Goal: Information Seeking & Learning: Learn about a topic

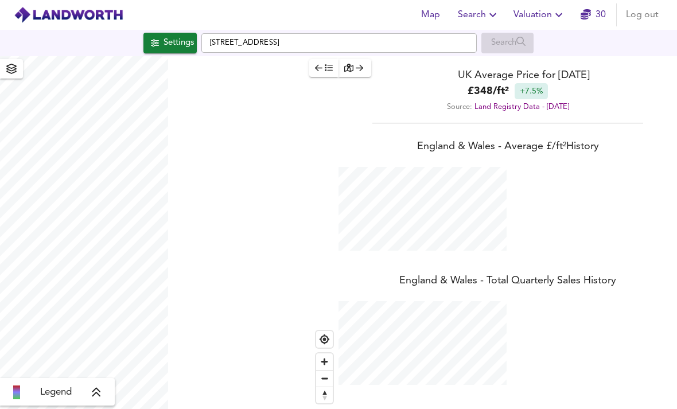
scroll to position [573054, 572787]
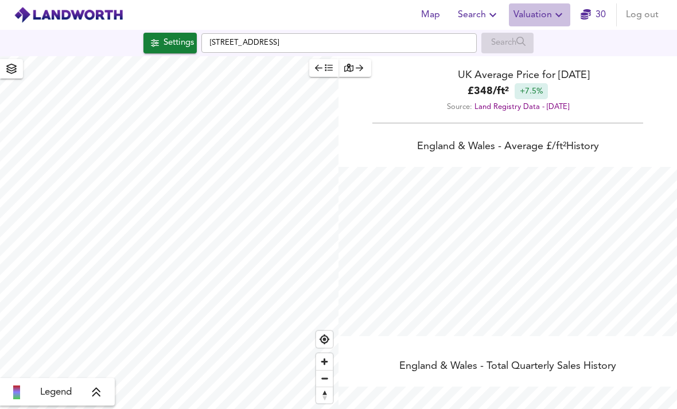
click at [533, 14] on span "Valuation" at bounding box center [539, 15] width 52 height 16
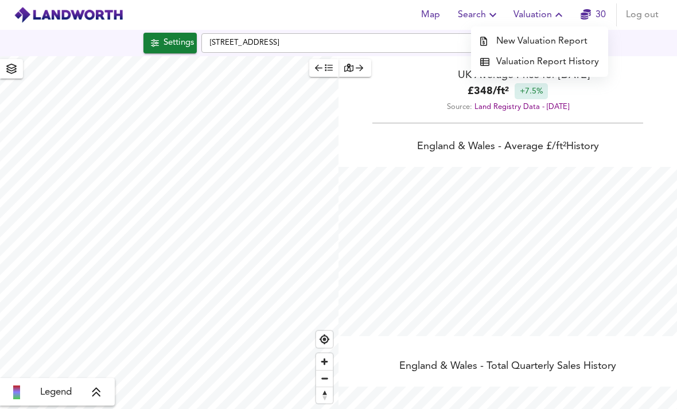
click at [555, 58] on li "Valuation Report History" at bounding box center [539, 62] width 137 height 21
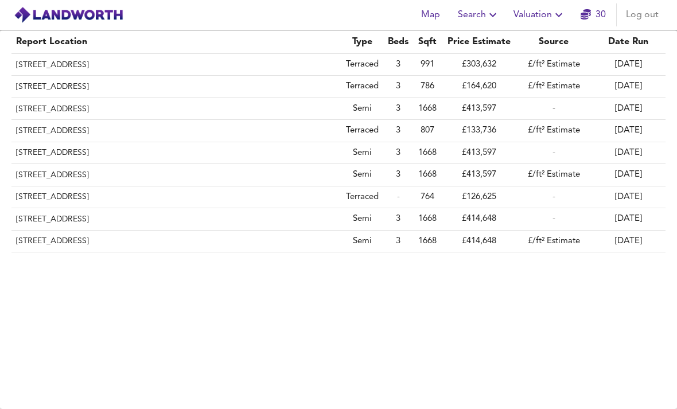
click at [261, 151] on th "[STREET_ADDRESS]" at bounding box center [176, 153] width 330 height 22
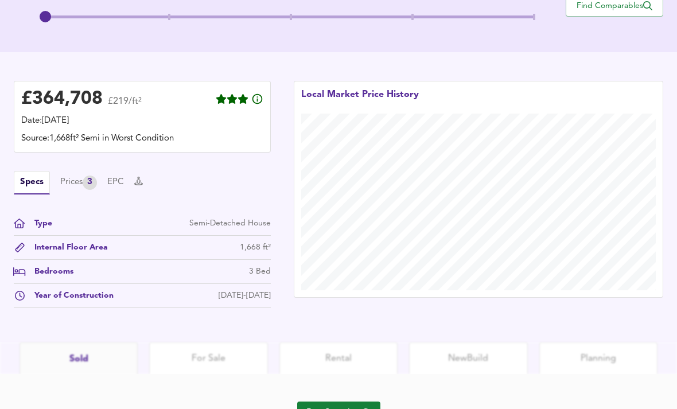
scroll to position [292, 0]
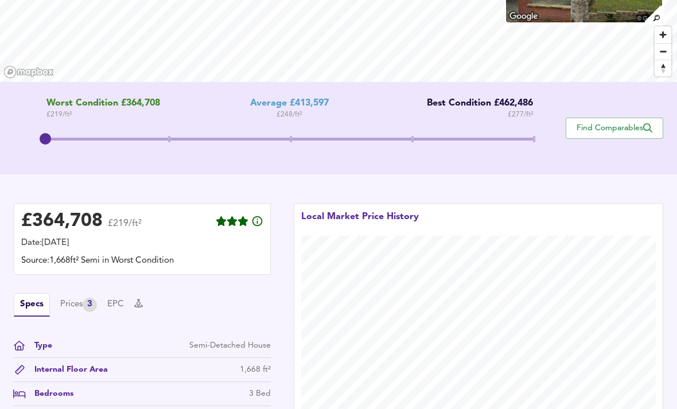
click at [82, 305] on div "Prices 3" at bounding box center [78, 305] width 37 height 14
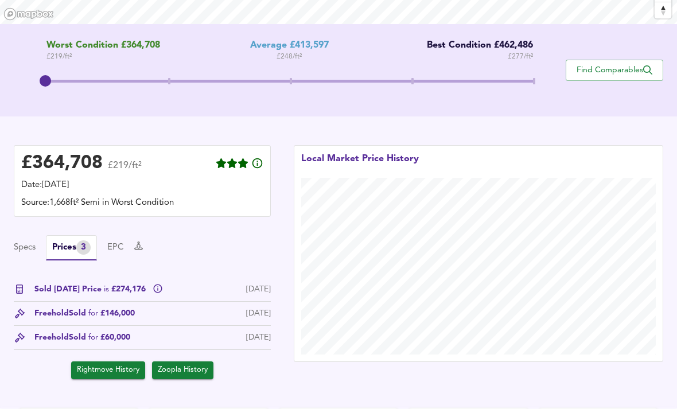
scroll to position [213, 0]
click at [154, 287] on icon at bounding box center [158, 289] width 10 height 10
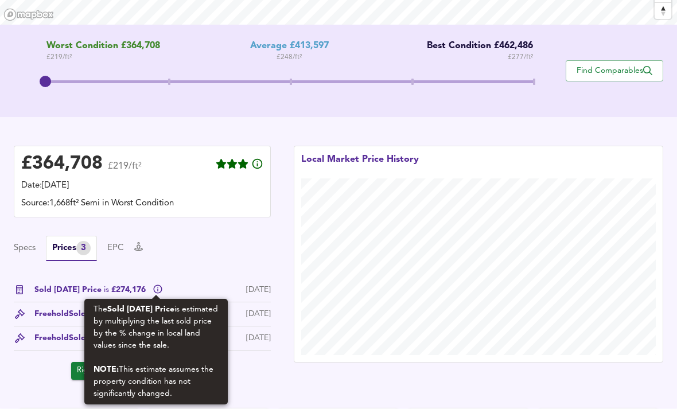
click at [157, 245] on div "Specs Prices 3 EPC" at bounding box center [142, 248] width 257 height 25
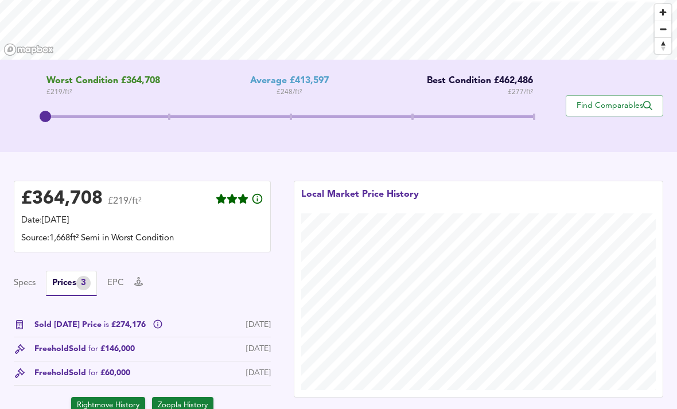
scroll to position [178, 0]
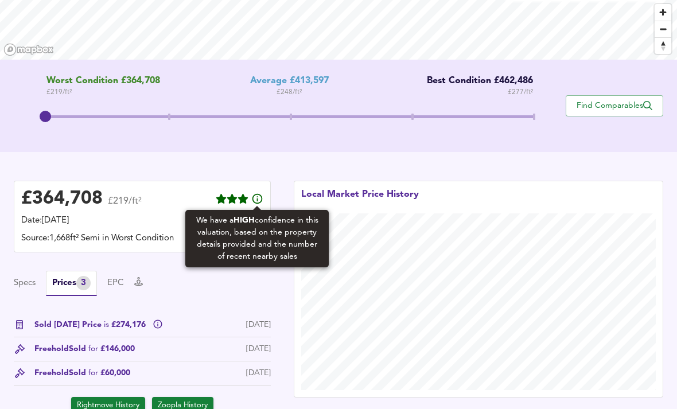
click at [256, 201] on icon at bounding box center [257, 199] width 13 height 13
click at [164, 319] on div "Sold [DATE] Price is £274,176 [DATE]" at bounding box center [142, 328] width 257 height 18
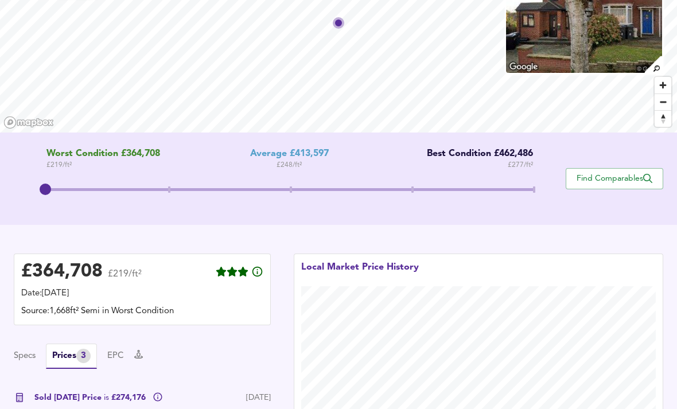
scroll to position [0, 0]
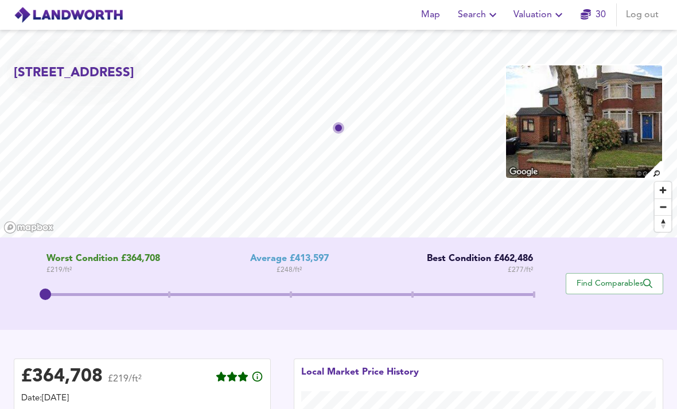
click at [593, 280] on span "Find Comparables" at bounding box center [614, 283] width 85 height 11
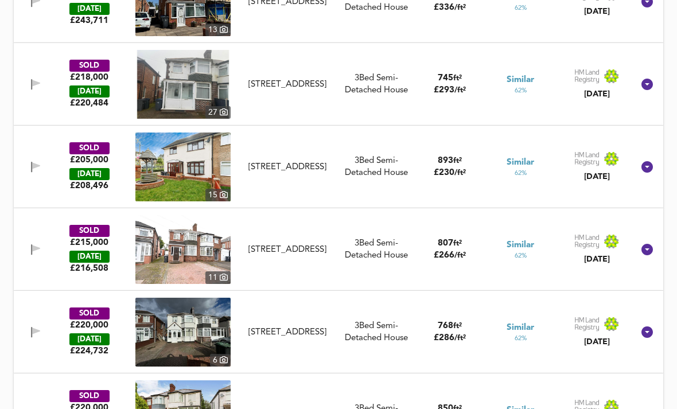
scroll to position [1275, 0]
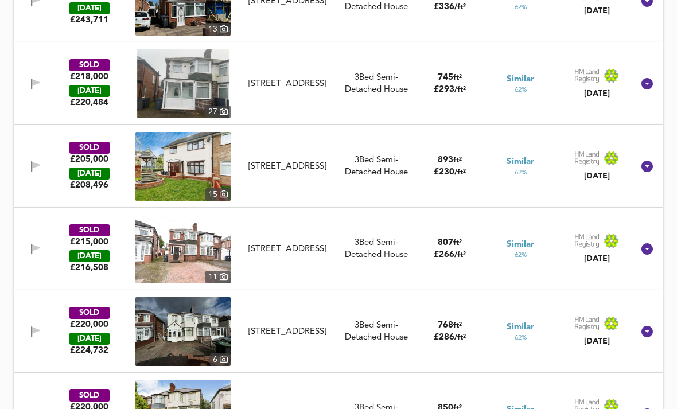
click at [194, 231] on img at bounding box center [182, 248] width 95 height 69
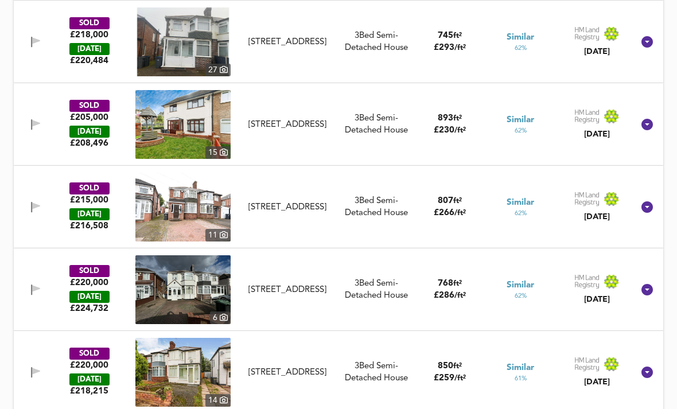
scroll to position [1315, 0]
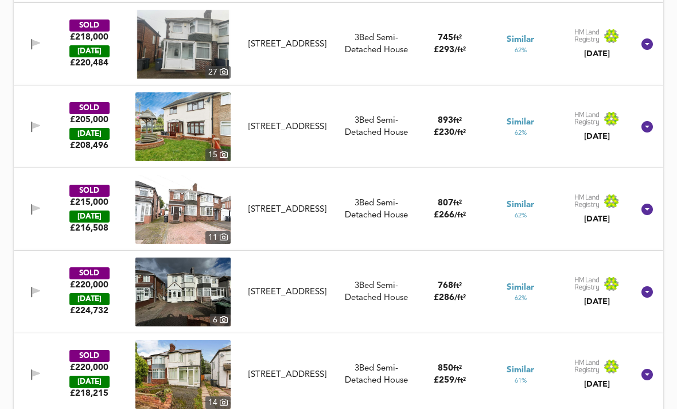
click at [303, 204] on div "[STREET_ADDRESS]" at bounding box center [287, 210] width 95 height 12
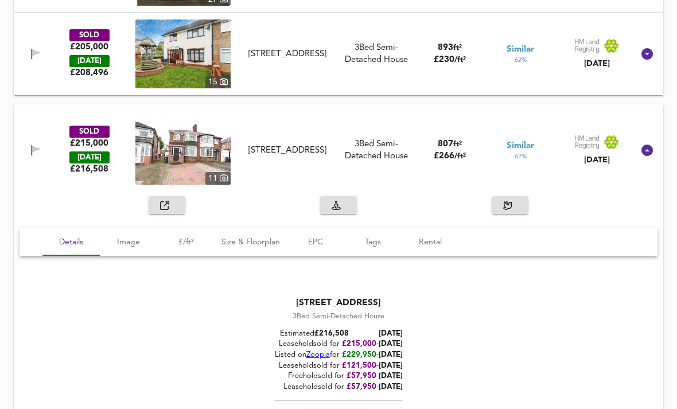
scroll to position [1386, 0]
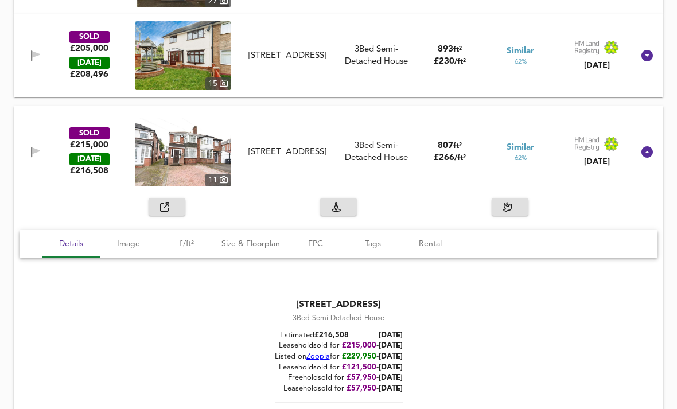
click at [330, 148] on div "[STREET_ADDRESS]" at bounding box center [287, 152] width 95 height 12
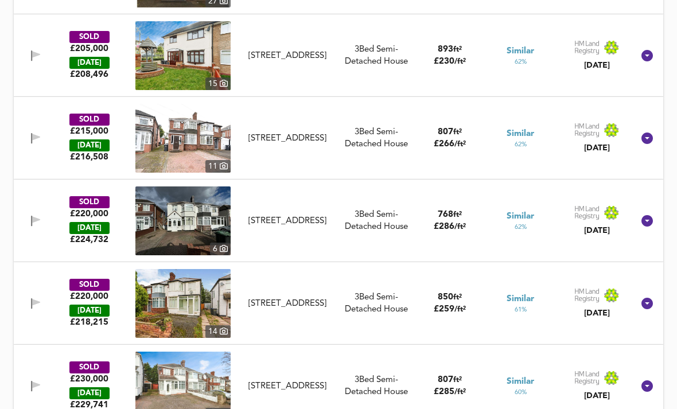
click at [209, 124] on img at bounding box center [182, 138] width 95 height 69
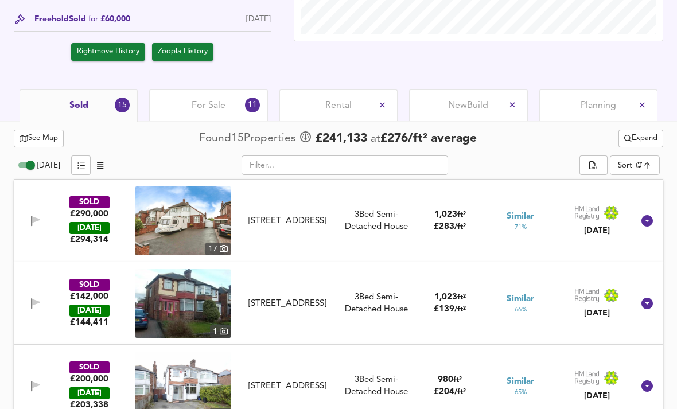
scroll to position [476, 0]
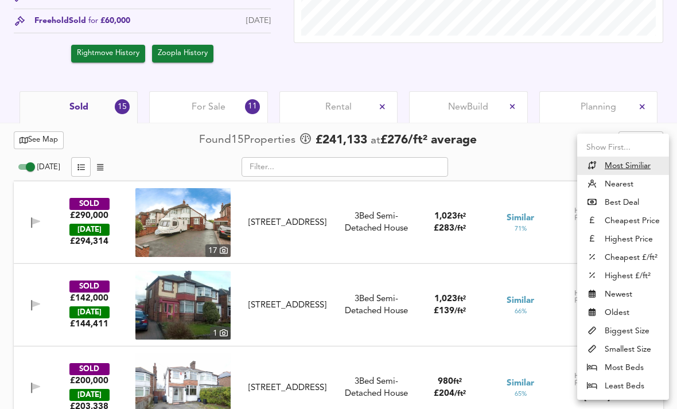
click at [613, 291] on li "Newest" at bounding box center [623, 294] width 92 height 18
type input "newest"
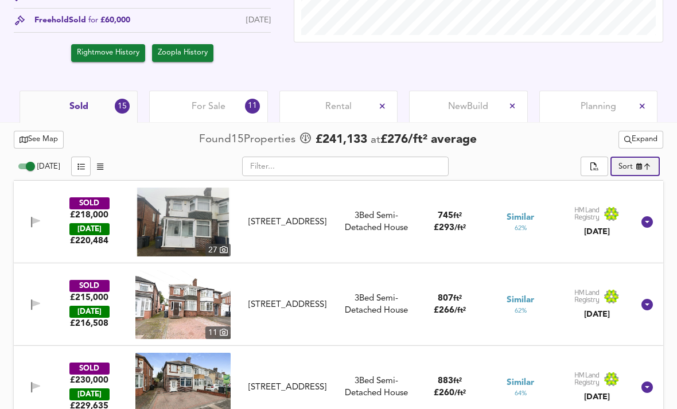
scroll to position [477, 0]
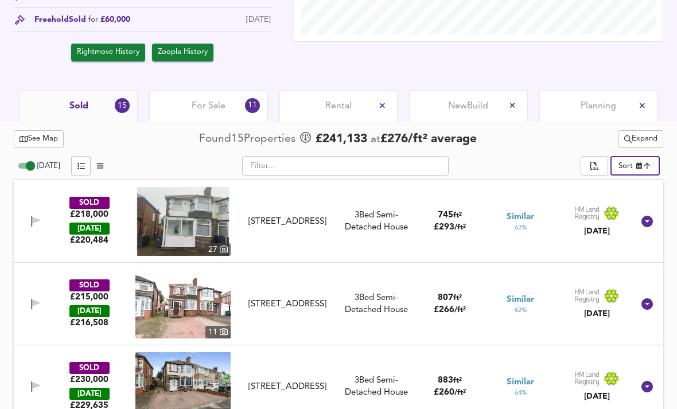
click at [173, 245] on img at bounding box center [182, 221] width 95 height 69
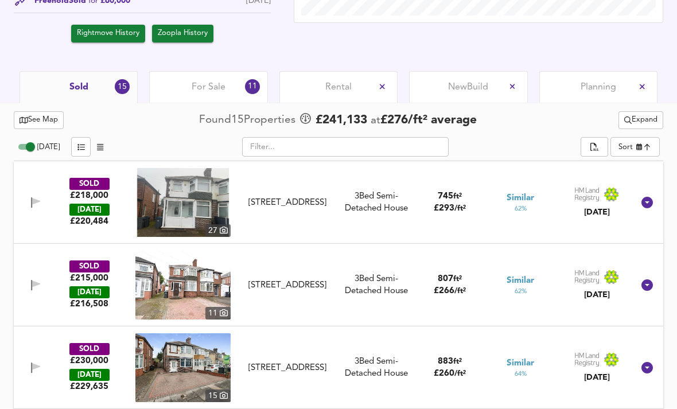
click at [506, 87] on div at bounding box center [512, 86] width 14 height 14
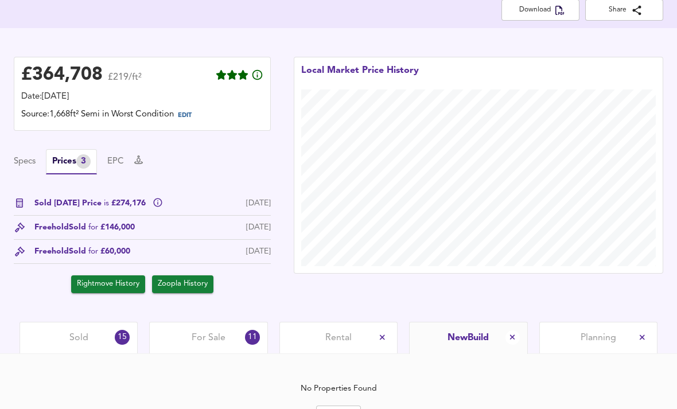
scroll to position [267, 0]
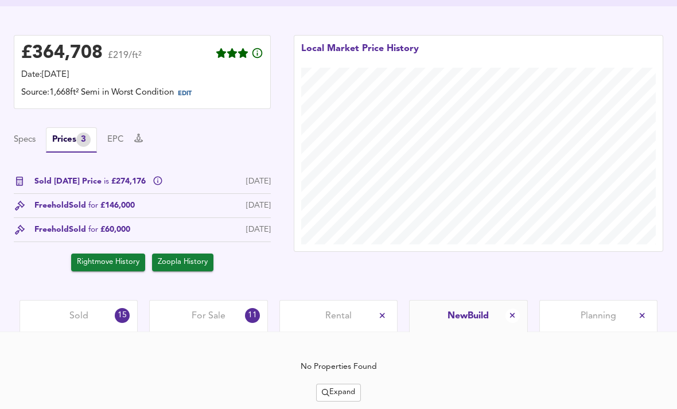
click at [472, 313] on span "New Build" at bounding box center [467, 316] width 41 height 13
click at [331, 311] on span "Rental" at bounding box center [338, 316] width 26 height 13
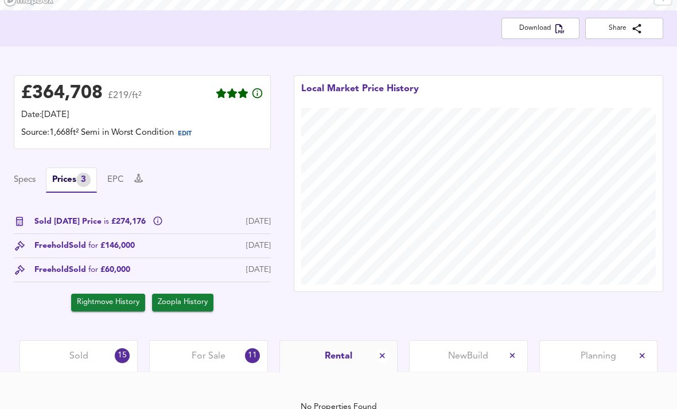
scroll to position [267, 0]
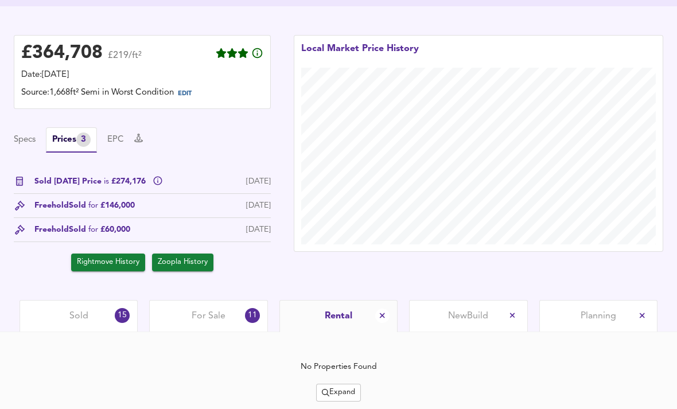
click at [352, 393] on span "Expand" at bounding box center [338, 392] width 33 height 13
click at [237, 312] on div "For Sale 11" at bounding box center [208, 316] width 118 height 32
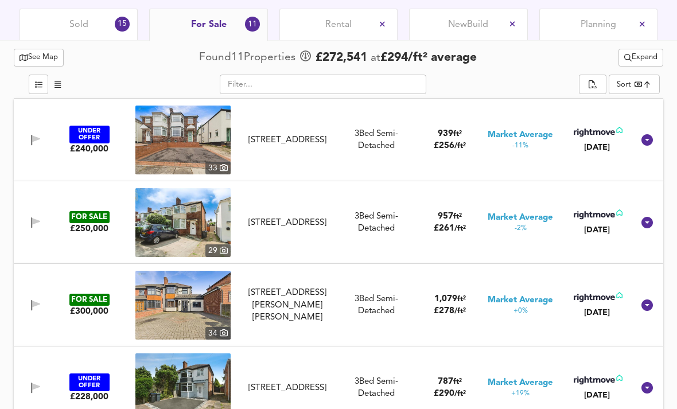
scroll to position [560, 0]
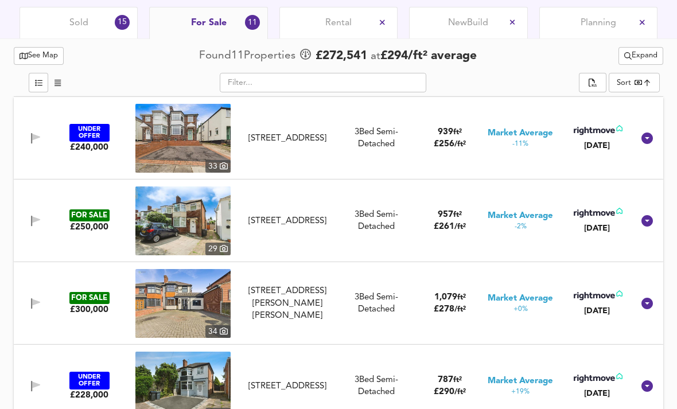
click at [526, 224] on div "Market Average -2%" at bounding box center [519, 221] width 65 height 22
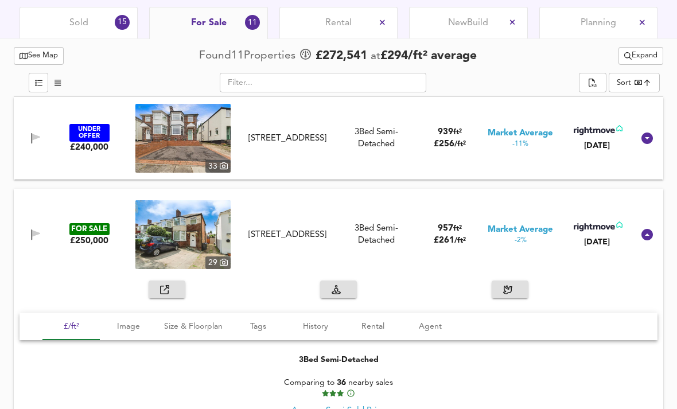
click at [530, 227] on span "Market Average" at bounding box center [519, 230] width 65 height 12
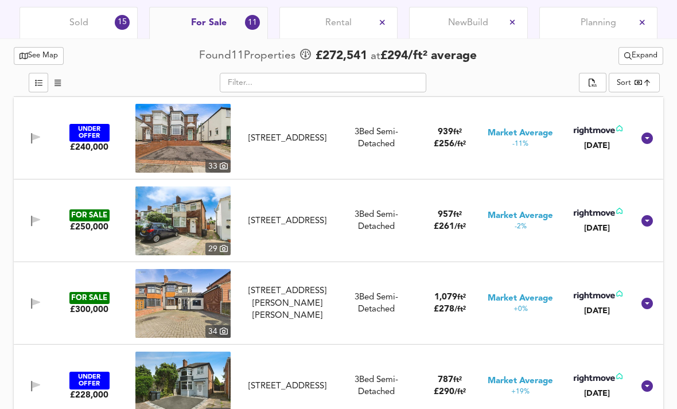
click at [534, 216] on span "Market Average" at bounding box center [519, 216] width 65 height 12
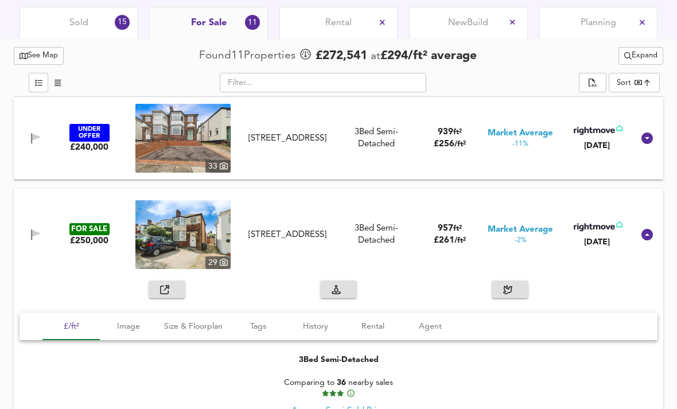
click at [524, 233] on span "Market Average" at bounding box center [519, 230] width 65 height 12
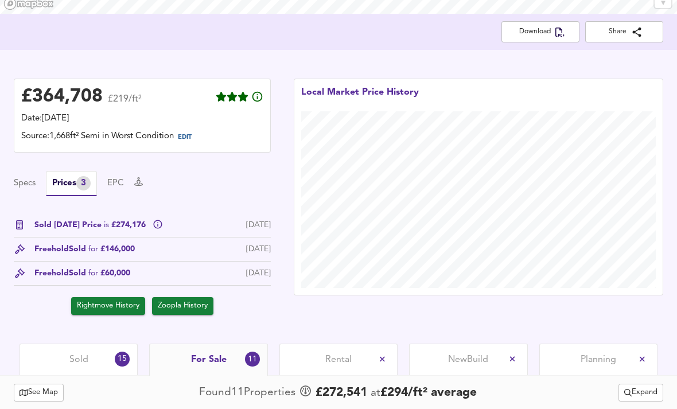
scroll to position [0, 0]
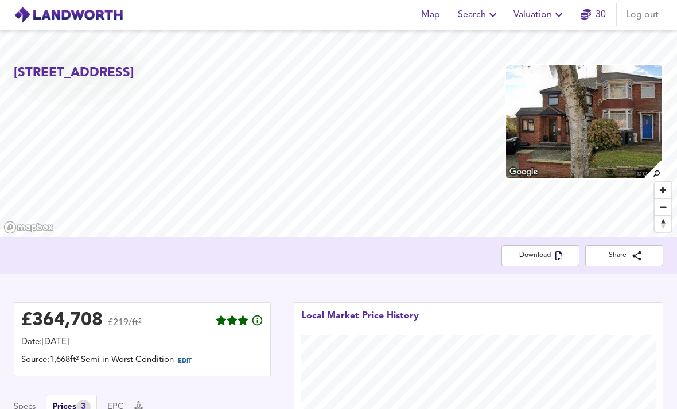
click at [540, 9] on span "Valuation" at bounding box center [539, 15] width 52 height 16
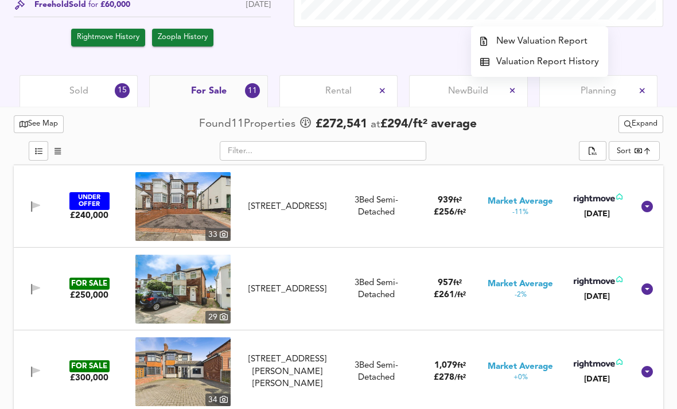
scroll to position [494, 0]
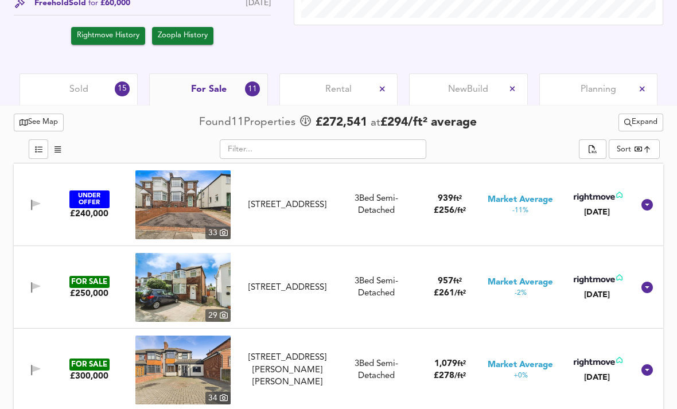
click at [153, 220] on img at bounding box center [182, 204] width 95 height 69
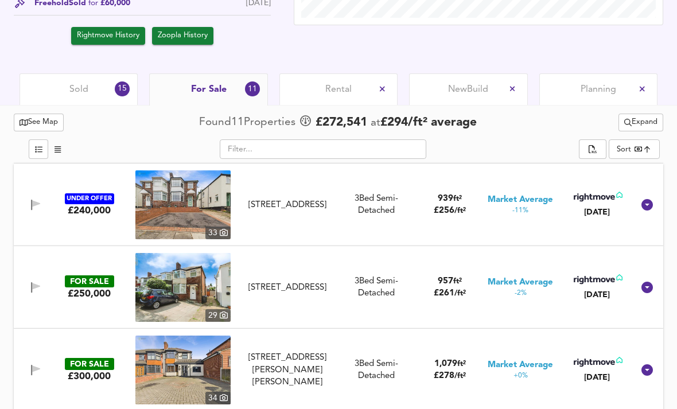
scroll to position [536, 0]
